Goal: Task Accomplishment & Management: Manage account settings

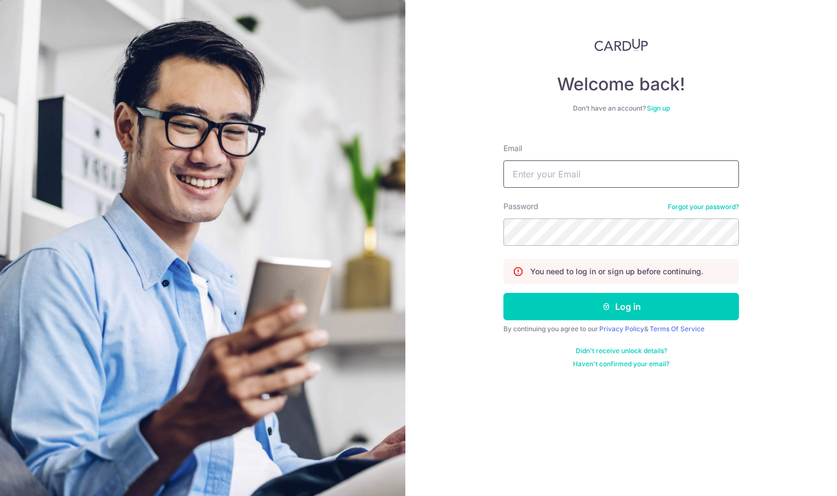
type input "[EMAIL_ADDRESS][DOMAIN_NAME]"
click at [590, 174] on input "[EMAIL_ADDRESS][DOMAIN_NAME]" at bounding box center [622, 174] width 236 height 27
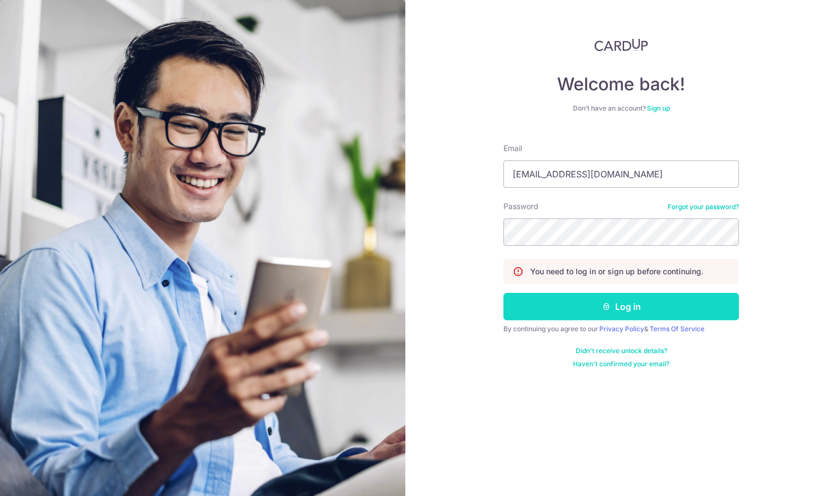
click at [634, 305] on button "Log in" at bounding box center [622, 306] width 236 height 27
click at [604, 178] on input "[EMAIL_ADDRESS][DOMAIN_NAME]" at bounding box center [622, 174] width 236 height 27
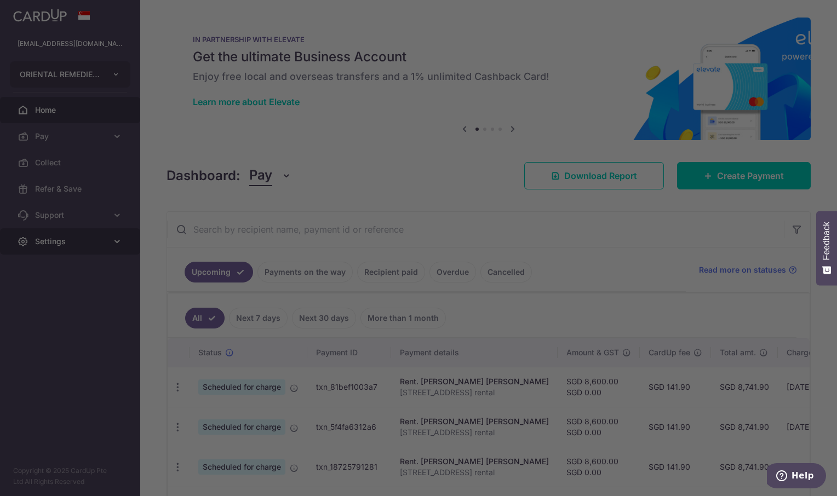
click at [53, 237] on div at bounding box center [423, 250] width 846 height 501
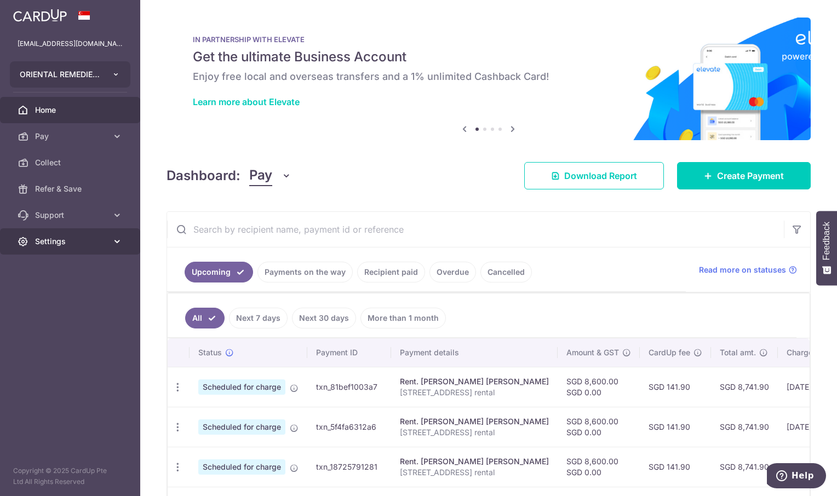
click at [56, 238] on span "Settings" at bounding box center [71, 241] width 72 height 11
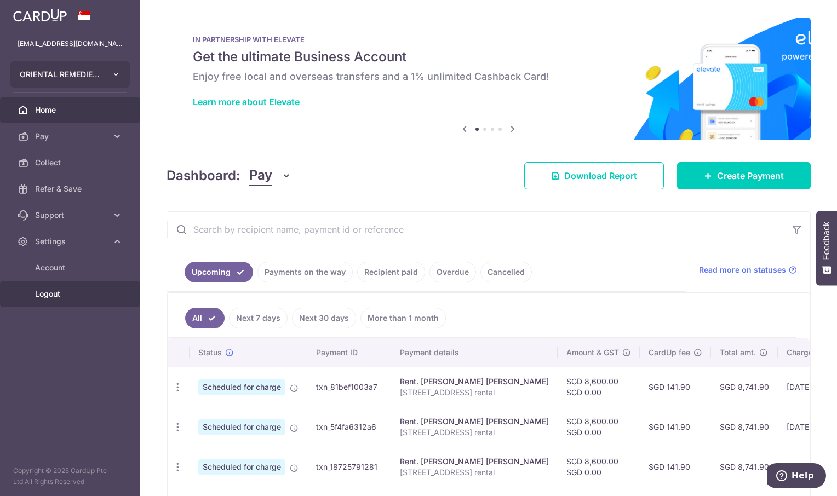
click at [48, 295] on span "Logout" at bounding box center [71, 294] width 72 height 11
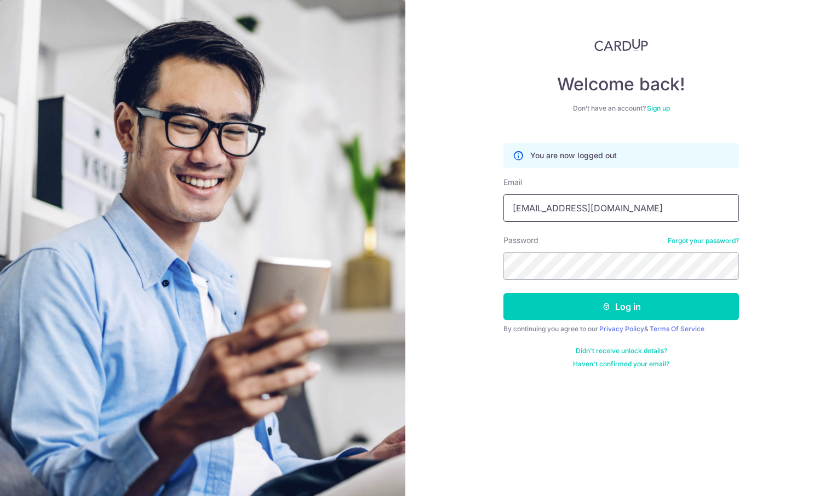
click at [559, 212] on input "[EMAIL_ADDRESS][DOMAIN_NAME]" at bounding box center [622, 208] width 236 height 27
type input "[EMAIL_ADDRESS][DOMAIN_NAME]"
click at [612, 314] on button "Log in" at bounding box center [622, 306] width 236 height 27
